Goal: Find specific page/section: Find specific page/section

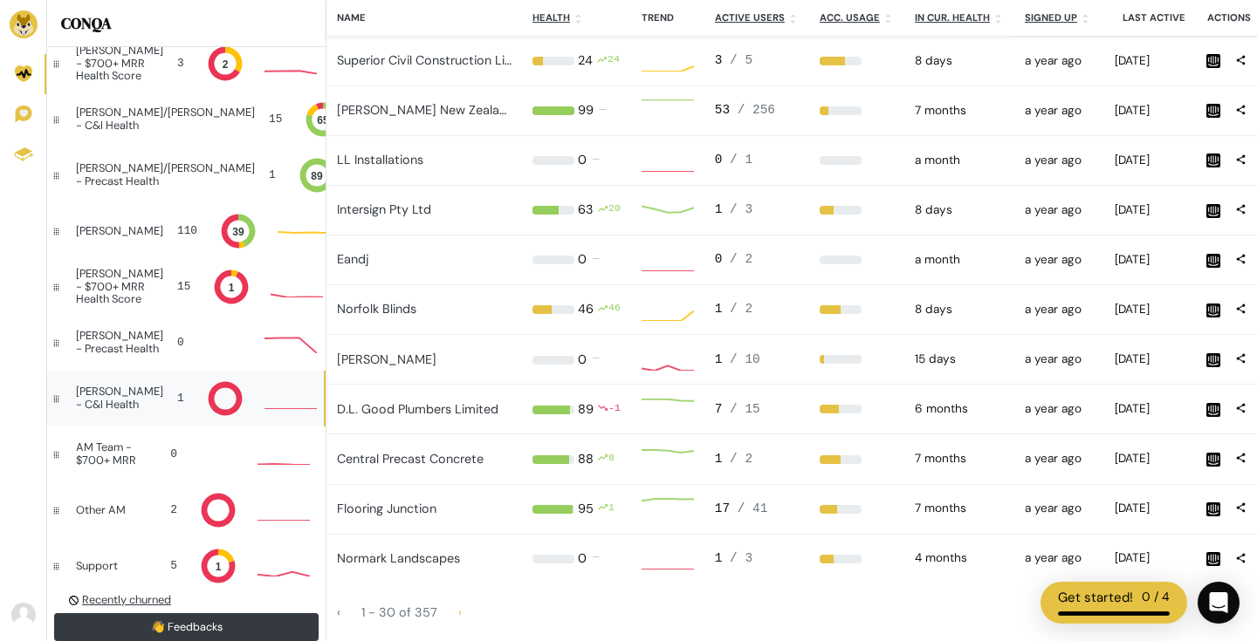
click at [155, 405] on div "[PERSON_NAME] - C&I Health 1" at bounding box center [185, 399] width 277 height 56
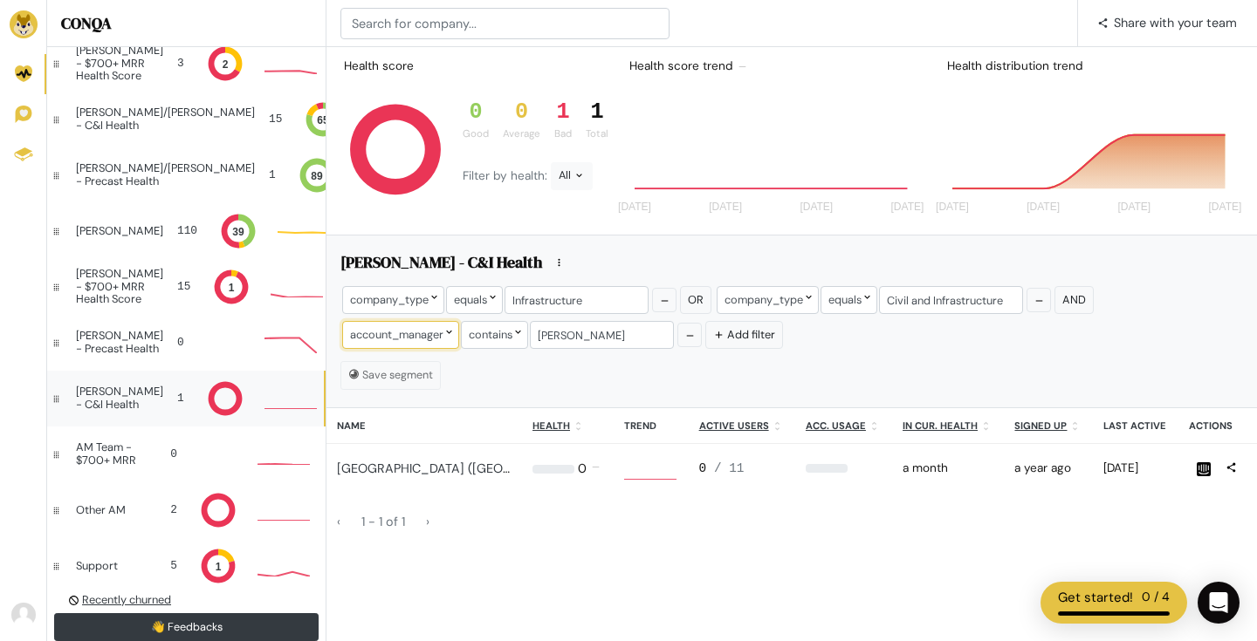
click at [445, 337] on icon at bounding box center [448, 331] width 11 height 11
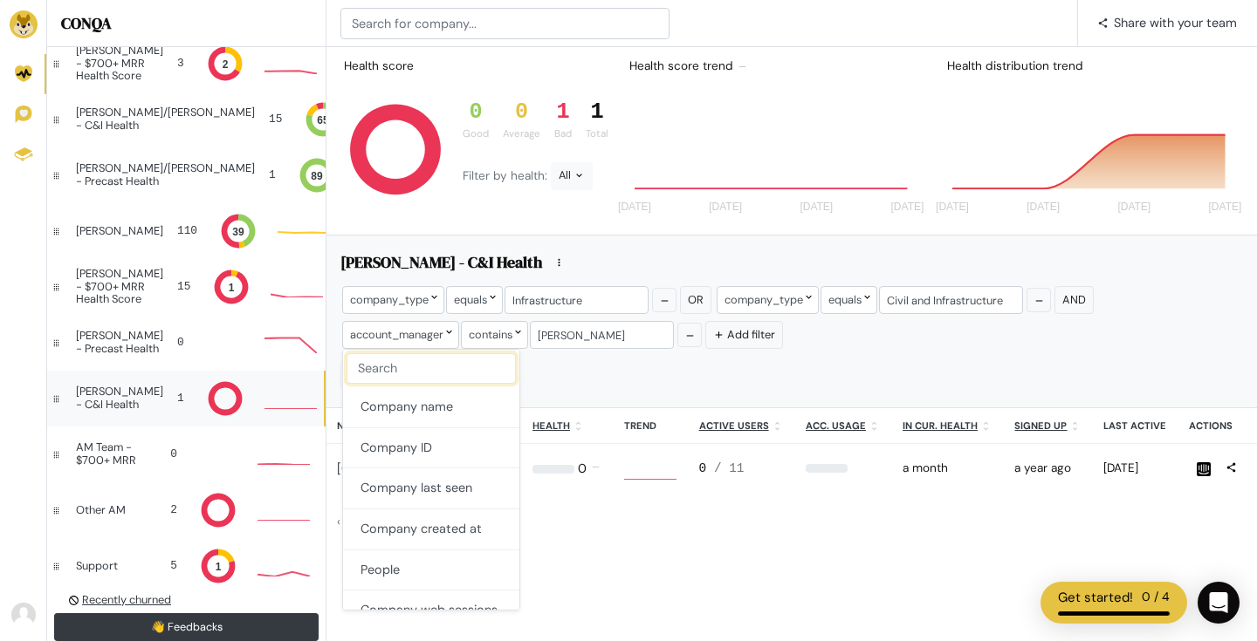
click at [394, 369] on input "text" at bounding box center [430, 368] width 169 height 31
type input "c"
type input "type"
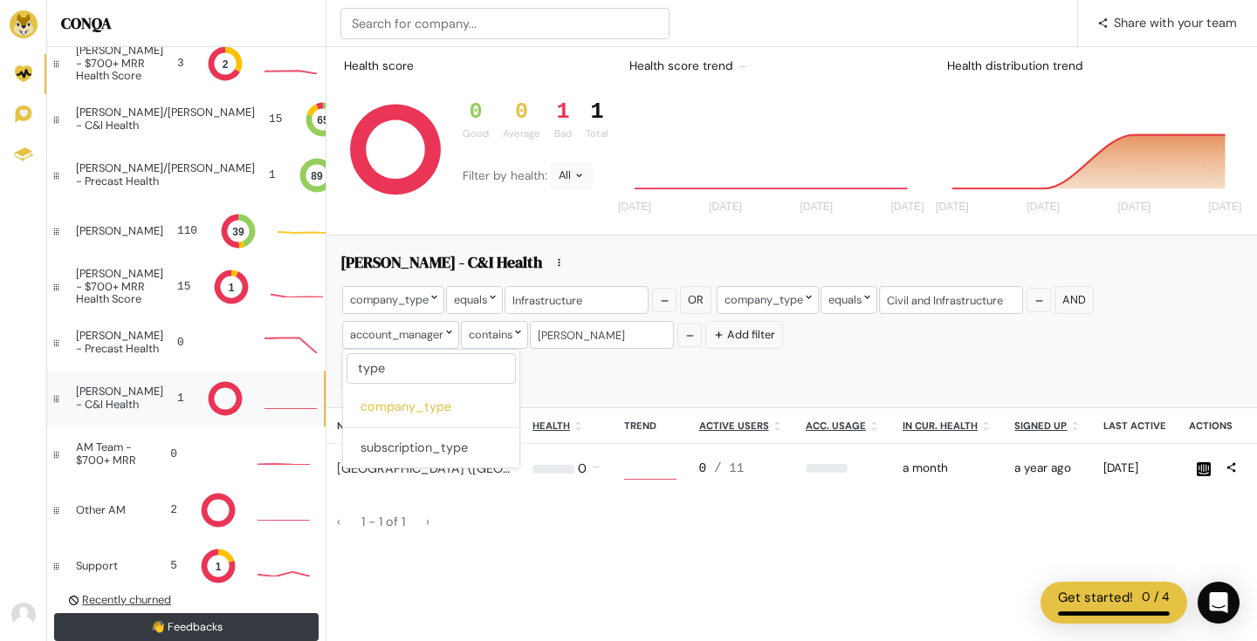
click at [440, 398] on button "company_type" at bounding box center [431, 407] width 176 height 41
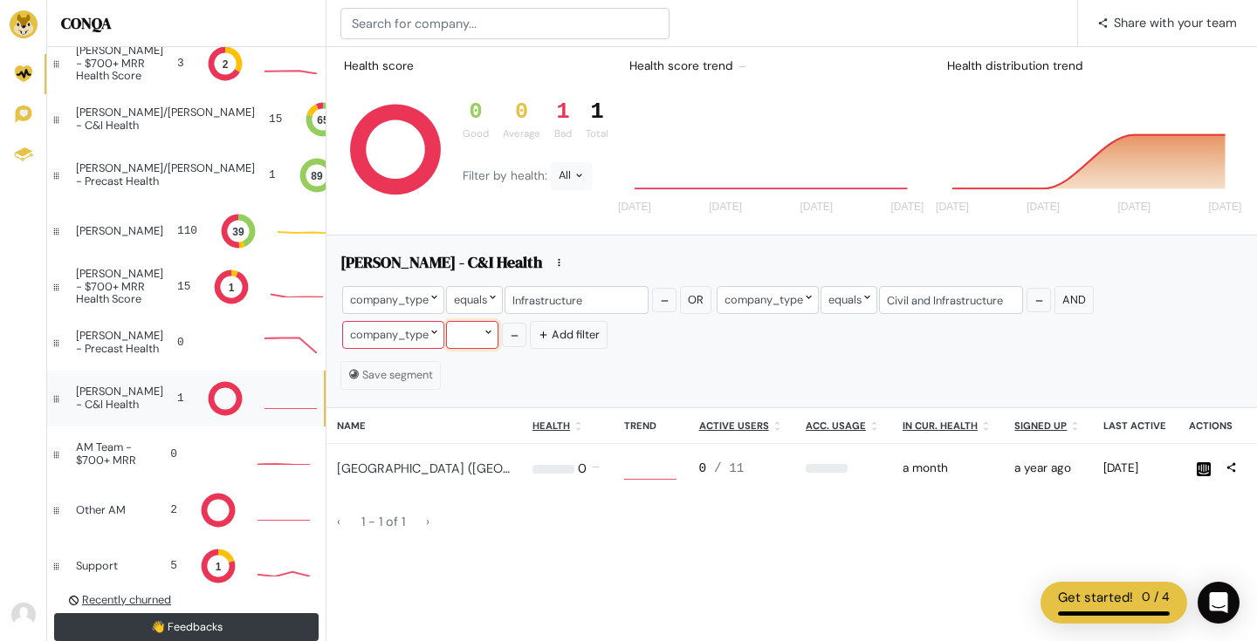
click at [479, 336] on div at bounding box center [472, 334] width 52 height 27
click at [502, 371] on button "equals" at bounding box center [515, 370] width 134 height 41
click at [545, 336] on input "text" at bounding box center [576, 334] width 144 height 27
type input "pre"
click at [616, 139] on icon "[DATE] [DATE] [DATE] [DATE] [DATE] [DATE] 4 Aug [DATE]" at bounding box center [774, 152] width 318 height 140
